Goal: Navigation & Orientation: Go to known website

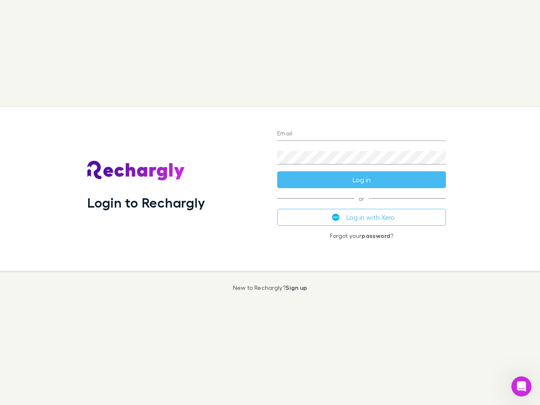
click at [270, 202] on div "Login to Rechargly" at bounding box center [176, 189] width 190 height 164
click at [361, 134] on input "Email" at bounding box center [361, 133] width 169 height 13
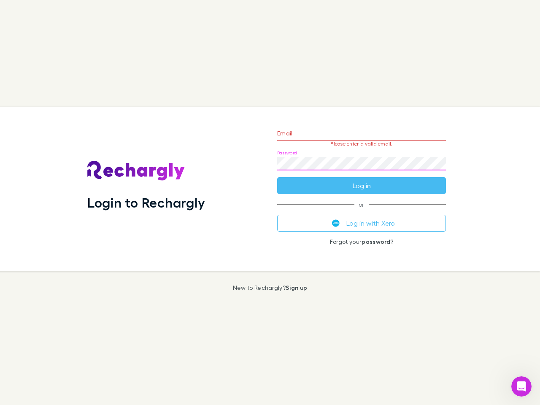
click at [361, 180] on form "Email Please enter a valid email. Password Log in" at bounding box center [361, 157] width 169 height 73
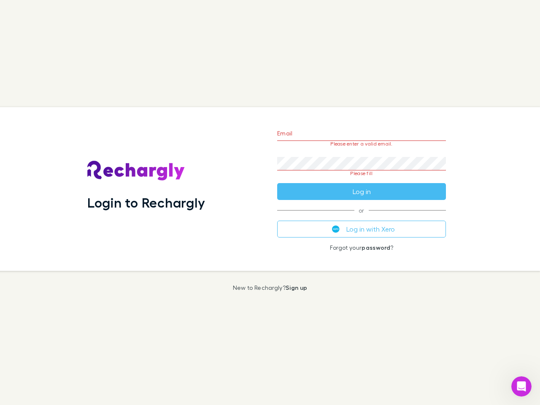
click at [361, 217] on div "Email Please enter a valid email. Password Please fill Log in or Log in with Xe…" at bounding box center [361, 189] width 182 height 164
click at [521, 386] on icon "Open Intercom Messenger" at bounding box center [522, 387] width 14 height 14
